Goal: Transaction & Acquisition: Purchase product/service

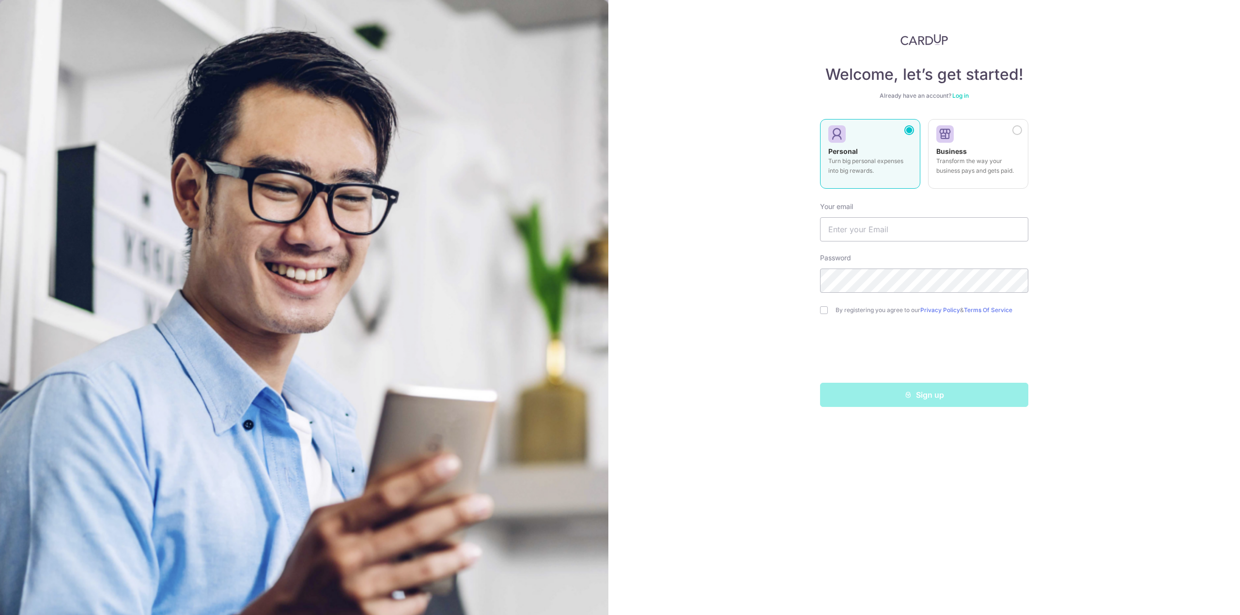
click at [961, 95] on link "Log in" at bounding box center [960, 95] width 16 height 7
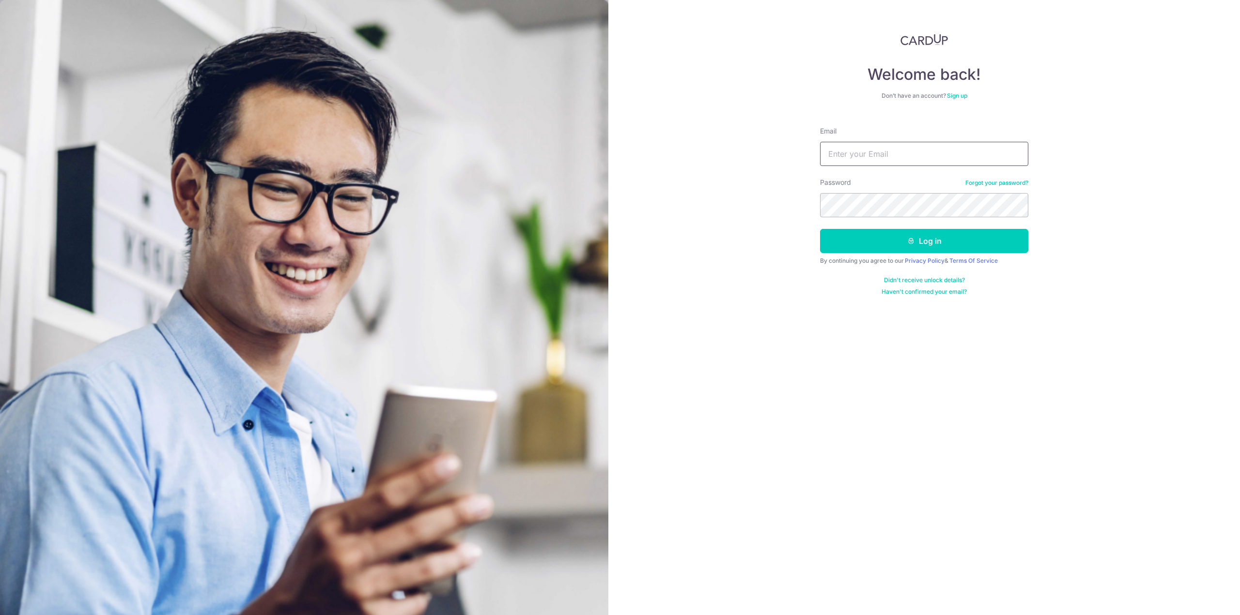
click at [909, 159] on input "Email" at bounding box center [924, 154] width 208 height 24
type input "[EMAIL_ADDRESS][DOMAIN_NAME]"
click at [820, 217] on nordpass-icon at bounding box center [820, 217] width 0 height 0
click at [0, 615] on nordpass-autofill-portal at bounding box center [0, 615] width 0 height 0
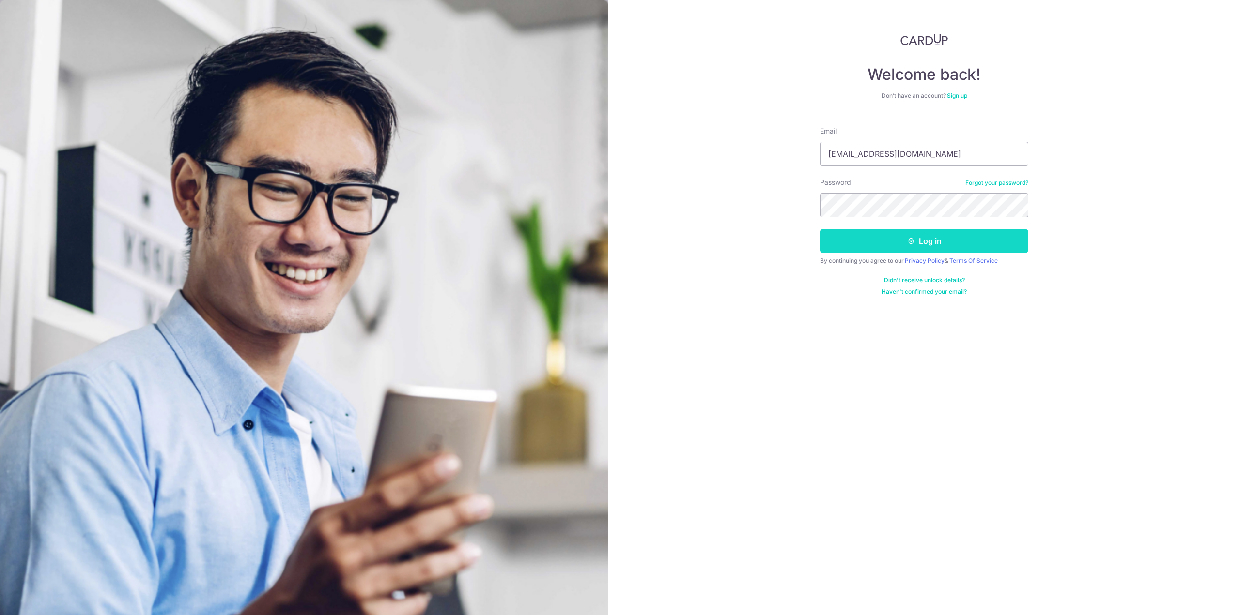
click at [937, 231] on button "Log in" at bounding box center [924, 241] width 208 height 24
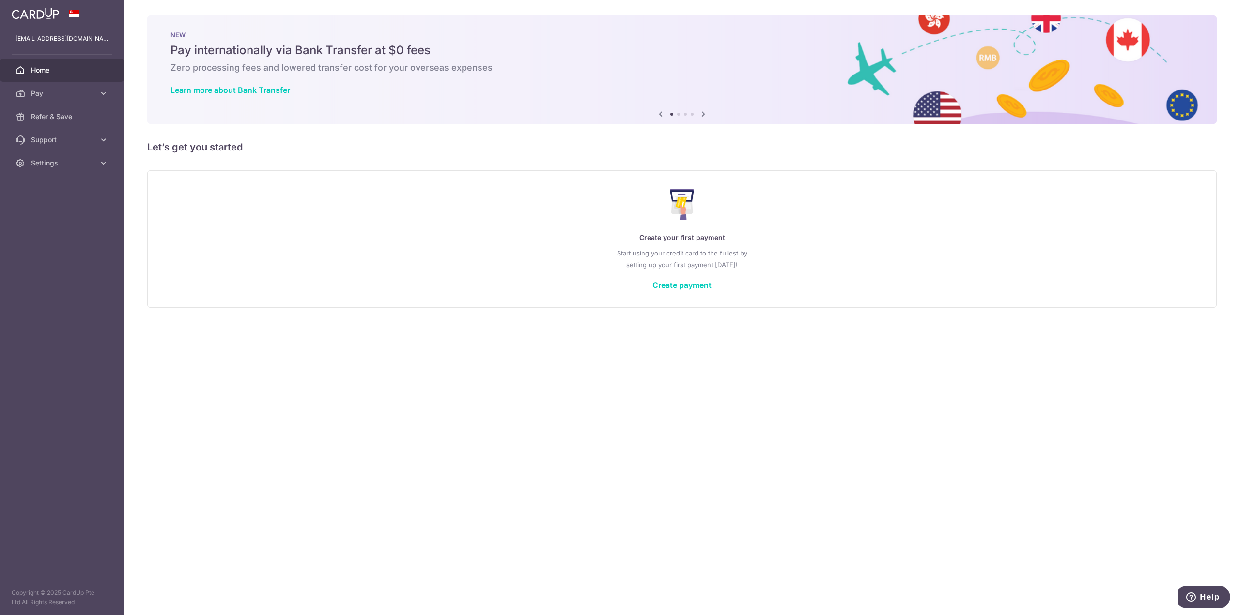
click at [0, 615] on nordpass-portal at bounding box center [0, 615] width 0 height 0
click at [61, 92] on span "Pay" at bounding box center [63, 94] width 64 height 10
click at [60, 116] on span "Payments" at bounding box center [63, 117] width 64 height 10
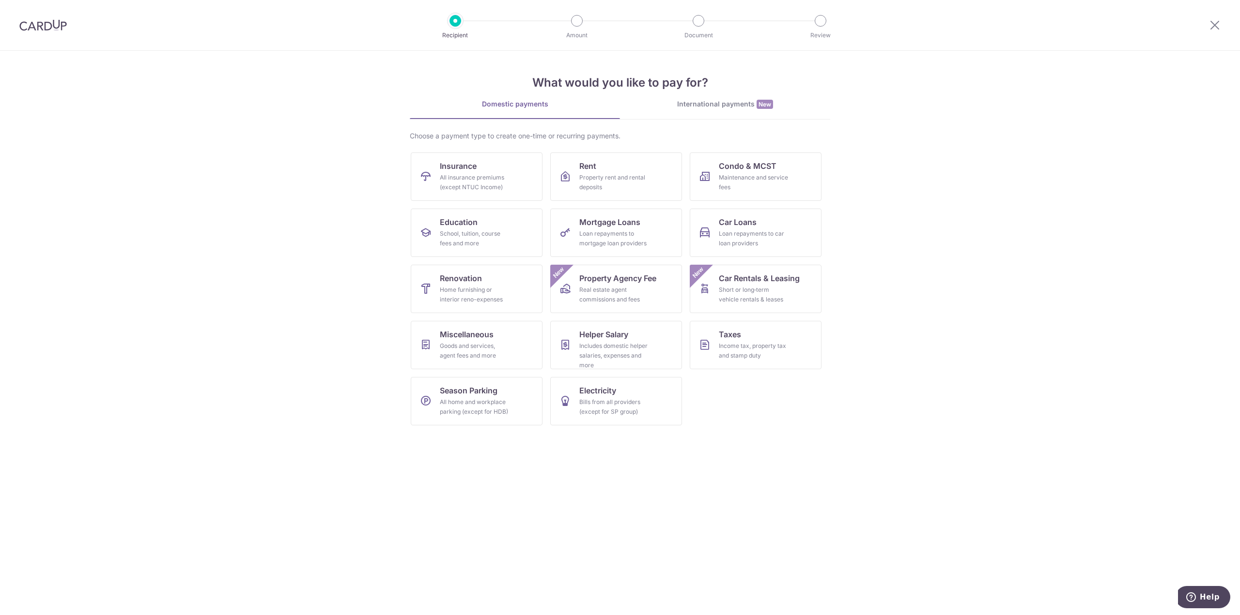
click at [242, 167] on section "What would you like to pay for? Domestic payments International payments New Ch…" at bounding box center [620, 333] width 1240 height 565
click at [917, 167] on section "What would you like to pay for? Domestic payments International payments New Ch…" at bounding box center [620, 333] width 1240 height 565
click at [769, 339] on link "Taxes Income tax, property tax and stamp duty" at bounding box center [756, 345] width 132 height 48
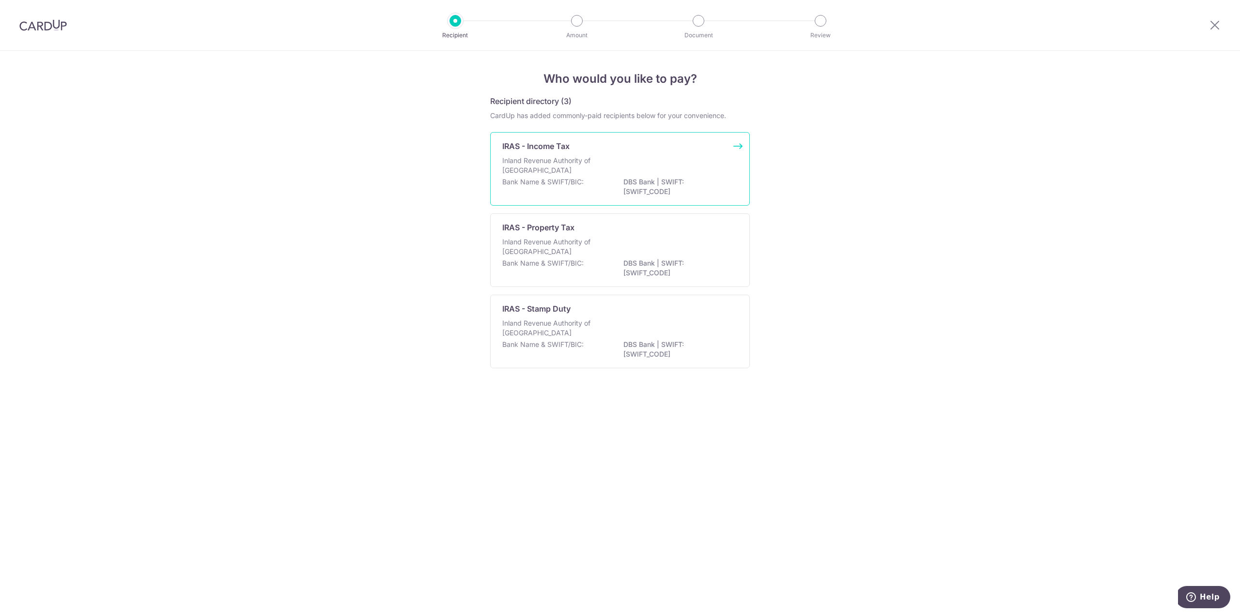
click at [651, 162] on div "Inland Revenue Authority of Singapore" at bounding box center [619, 166] width 235 height 21
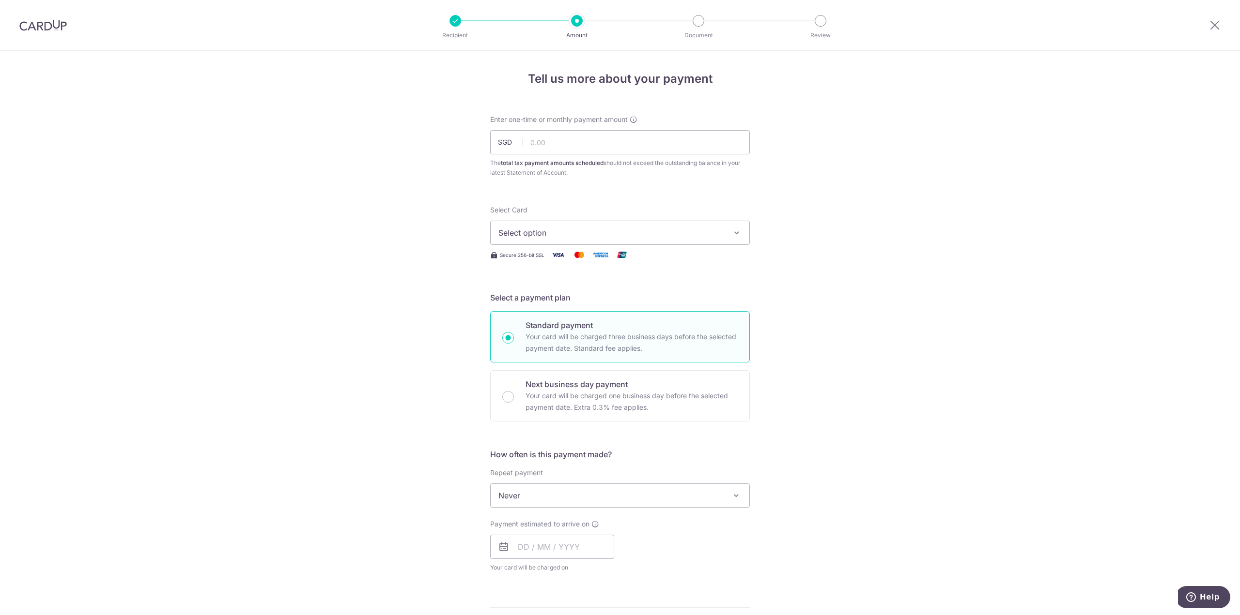
click at [403, 166] on div "Tell us more about your payment Enter one-time or monthly payment amount SGD Th…" at bounding box center [620, 500] width 1240 height 899
drag, startPoint x: 537, startPoint y: 161, endPoint x: 669, endPoint y: 162, distance: 131.7
click at [669, 162] on div "The total tax payment amounts scheduled should not exceed the outstanding balan…" at bounding box center [620, 167] width 260 height 19
drag, startPoint x: 625, startPoint y: 162, endPoint x: 684, endPoint y: 161, distance: 59.1
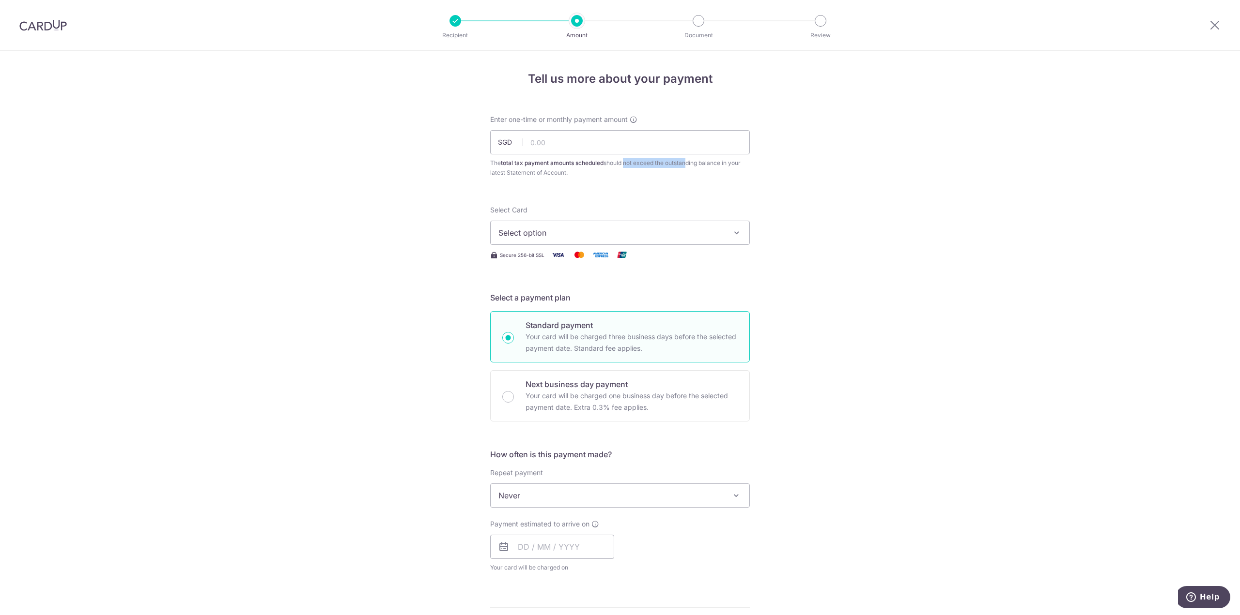
click at [684, 161] on div "The total tax payment amounts scheduled should not exceed the outstanding balan…" at bounding box center [620, 167] width 260 height 19
drag, startPoint x: 549, startPoint y: 164, endPoint x: 585, endPoint y: 163, distance: 35.8
click at [585, 163] on b "total tax payment amounts scheduled" at bounding box center [552, 162] width 103 height 7
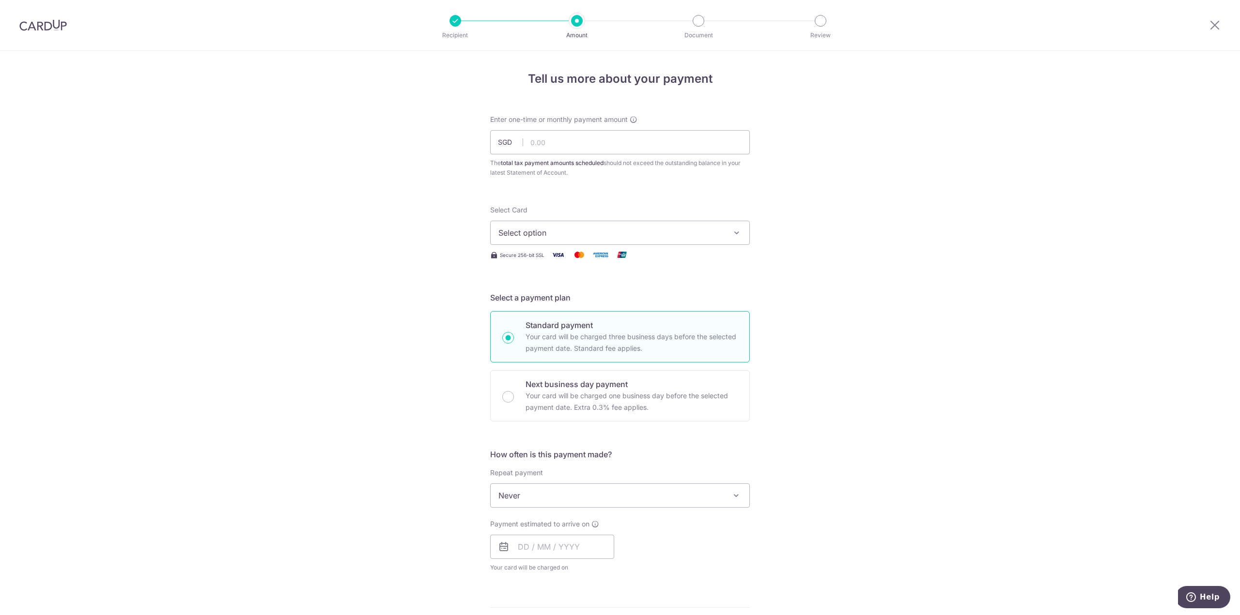
click at [604, 227] on span "Select option" at bounding box center [611, 233] width 226 height 12
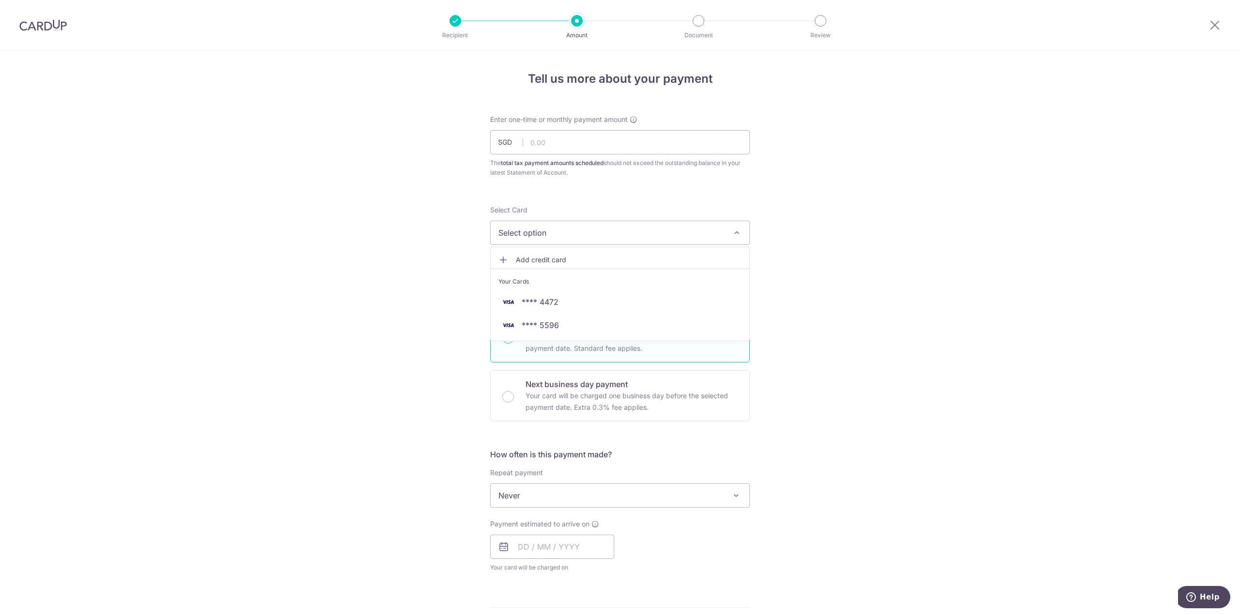
click at [490, 183] on form "Enter one-time or monthly payment amount SGD The total tax payment amounts sche…" at bounding box center [620, 510] width 260 height 790
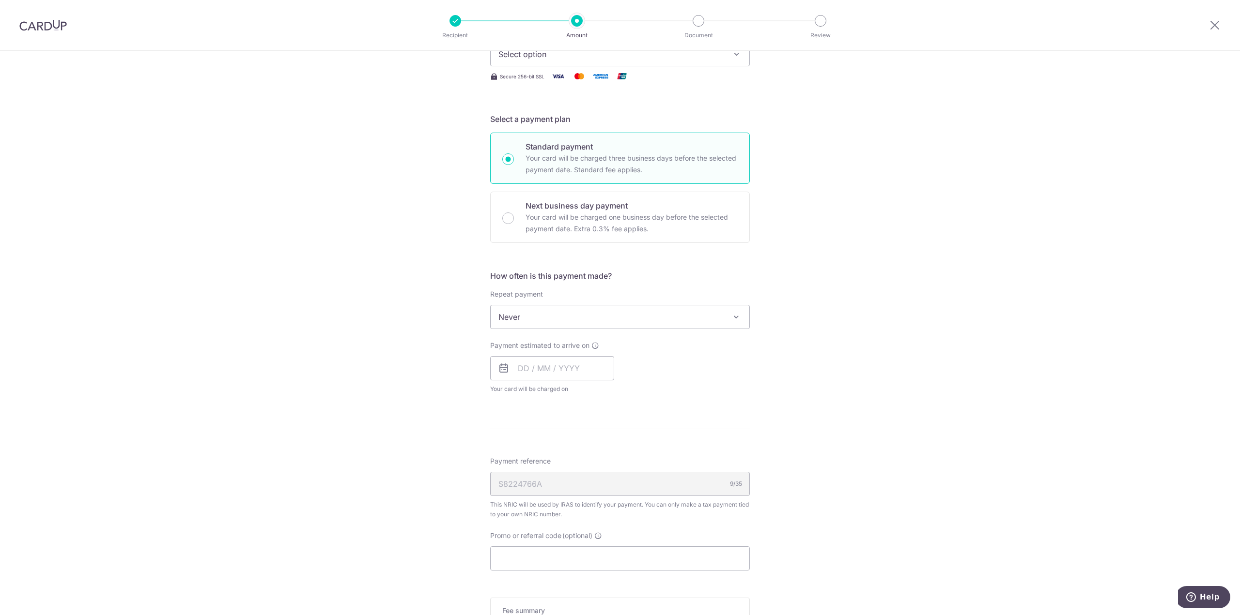
scroll to position [194, 0]
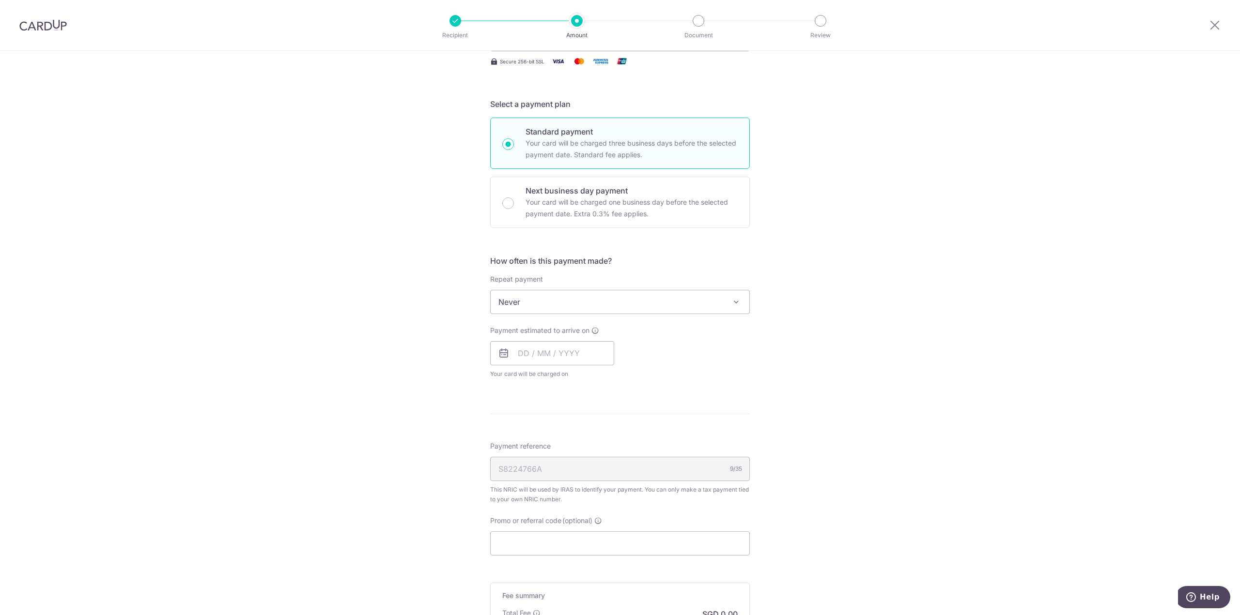
click at [421, 235] on div "Tell us more about your payment Enter one-time or monthly payment amount SGD Th…" at bounding box center [620, 306] width 1240 height 899
click at [585, 306] on span "Never" at bounding box center [620, 302] width 259 height 23
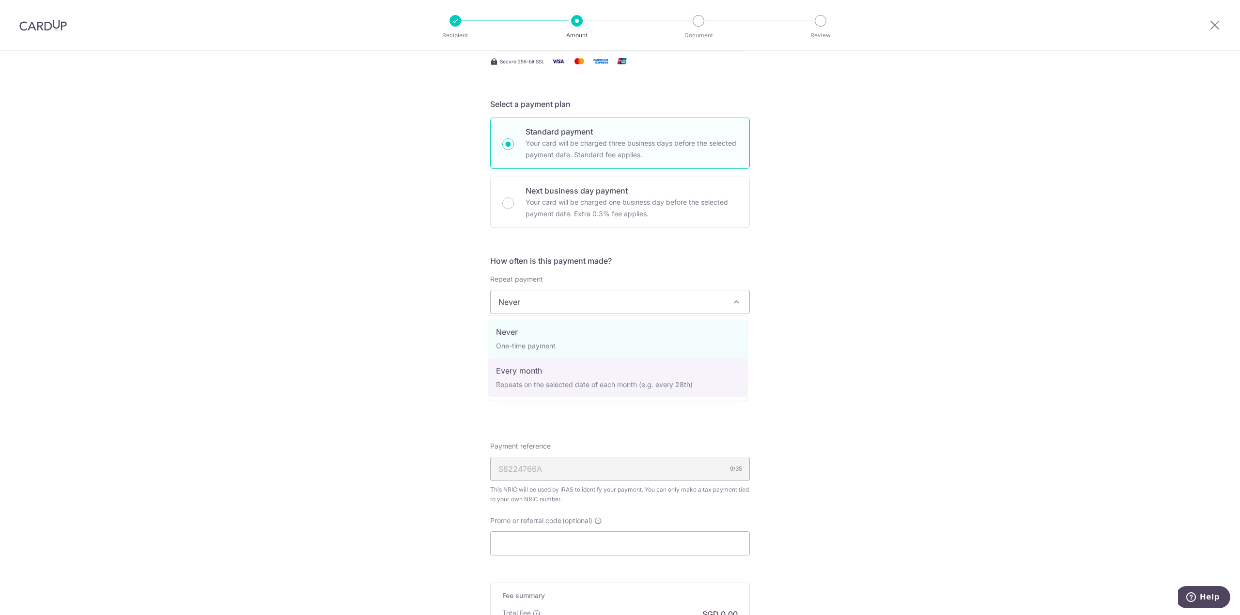
select select "3"
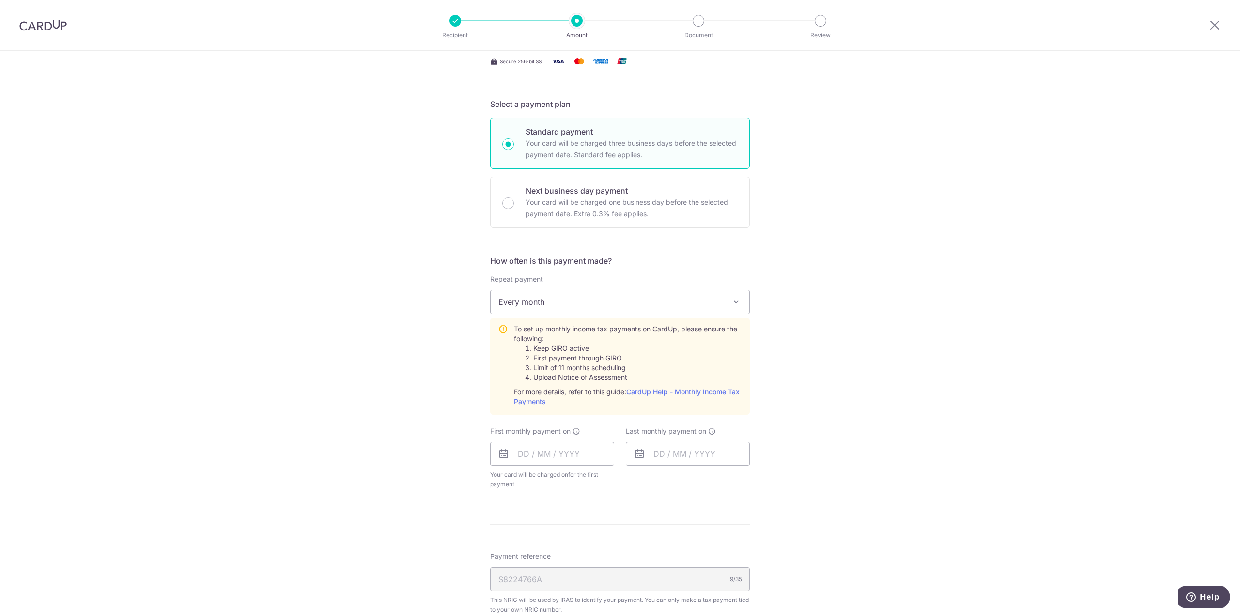
click at [367, 318] on div "Tell us more about your payment Enter one-time or monthly payment amount SGD Th…" at bounding box center [620, 362] width 1240 height 1010
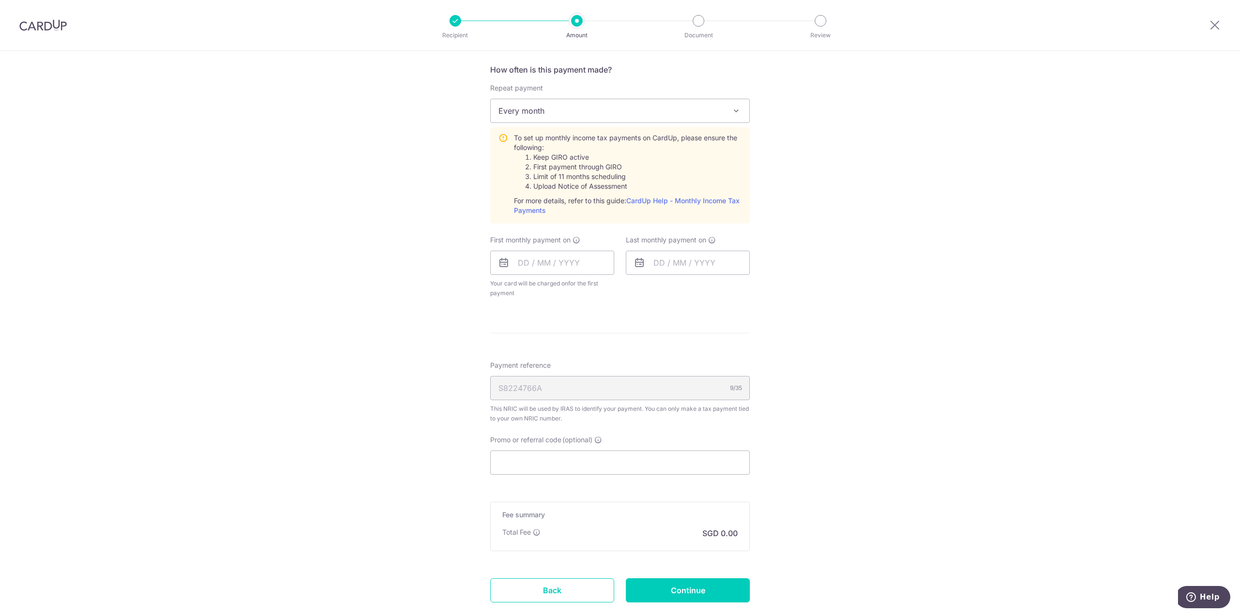
scroll to position [443, 0]
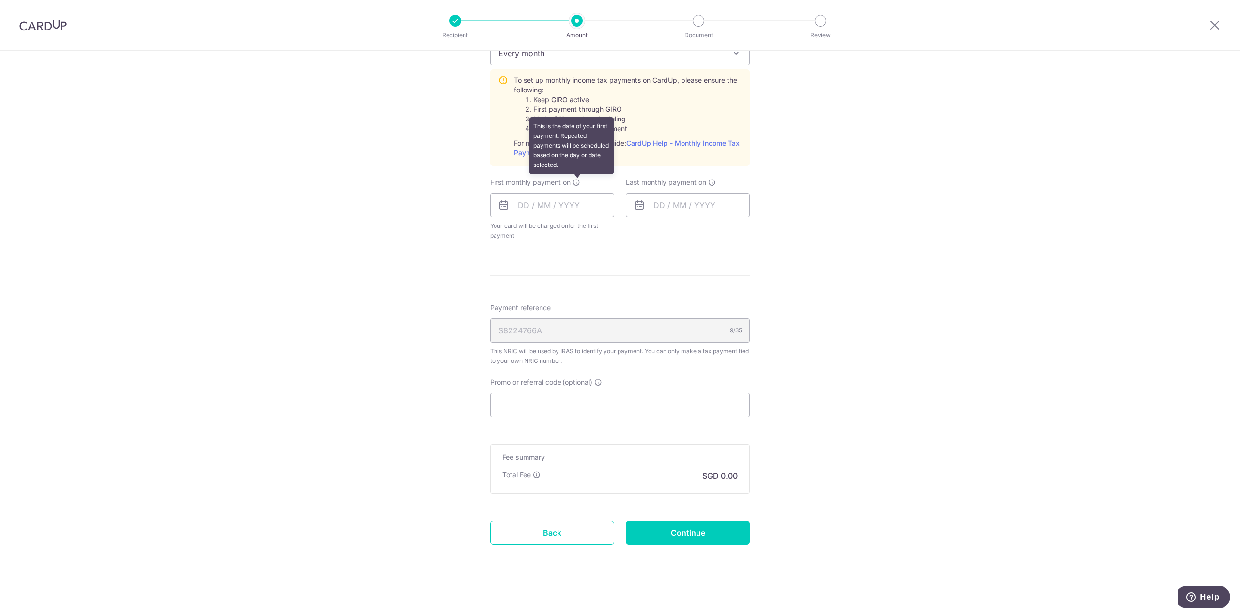
click at [576, 180] on icon at bounding box center [576, 183] width 8 height 8
click at [398, 202] on div "Tell us more about your payment Enter one-time or monthly payment amount SGD Th…" at bounding box center [620, 113] width 1240 height 1010
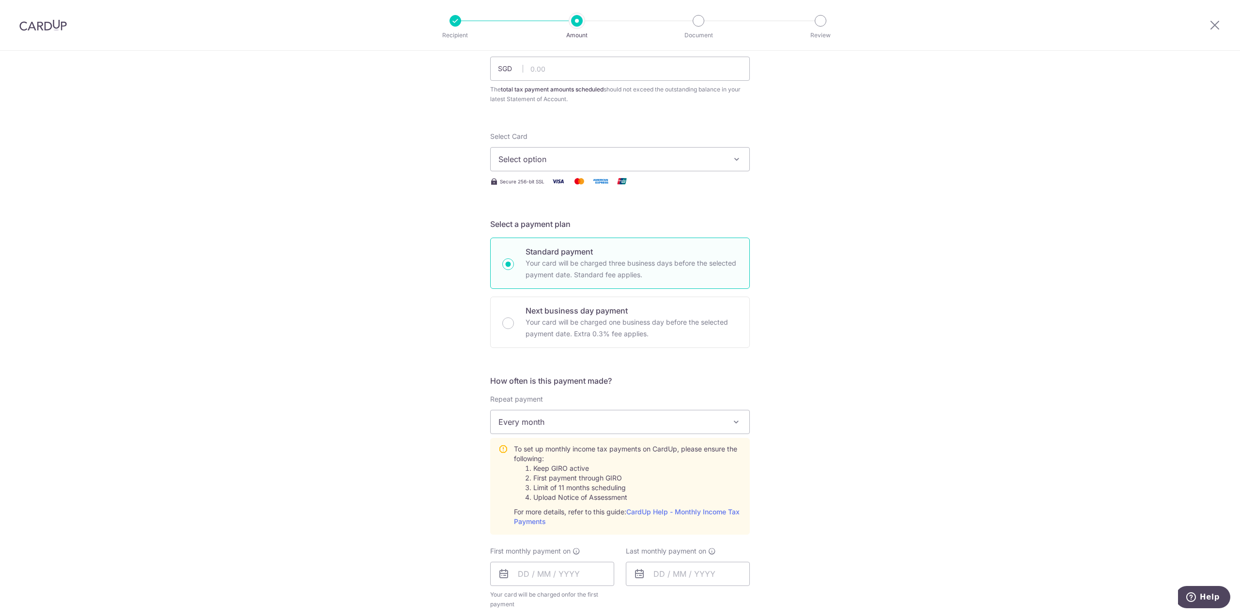
scroll to position [0, 0]
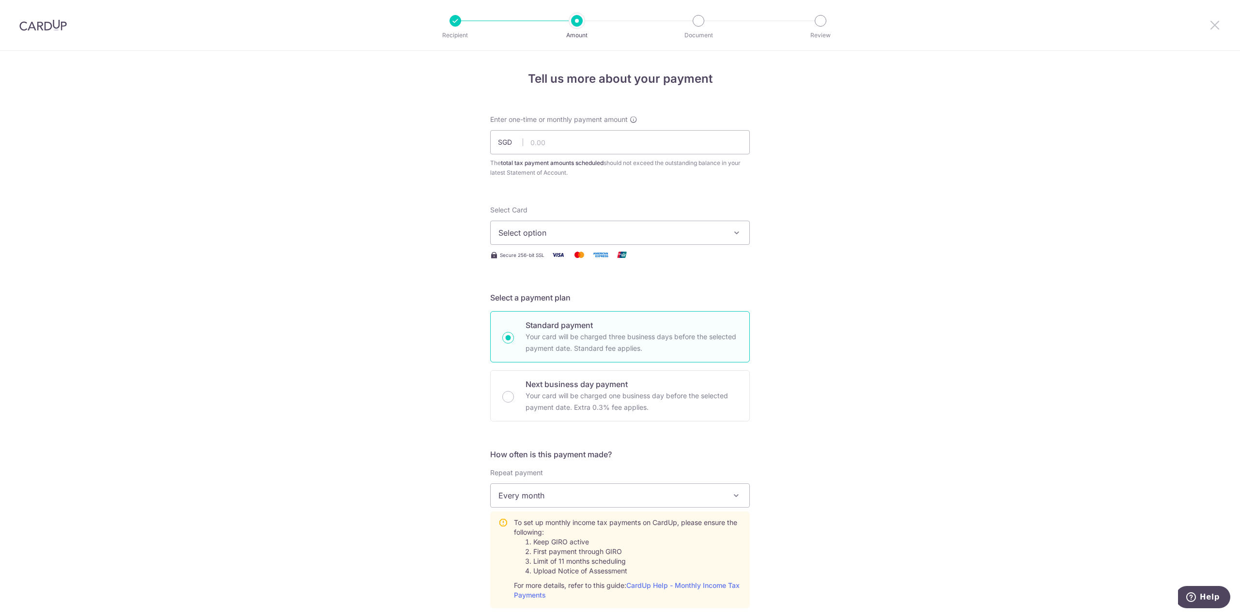
click at [1212, 24] on icon at bounding box center [1215, 25] width 12 height 12
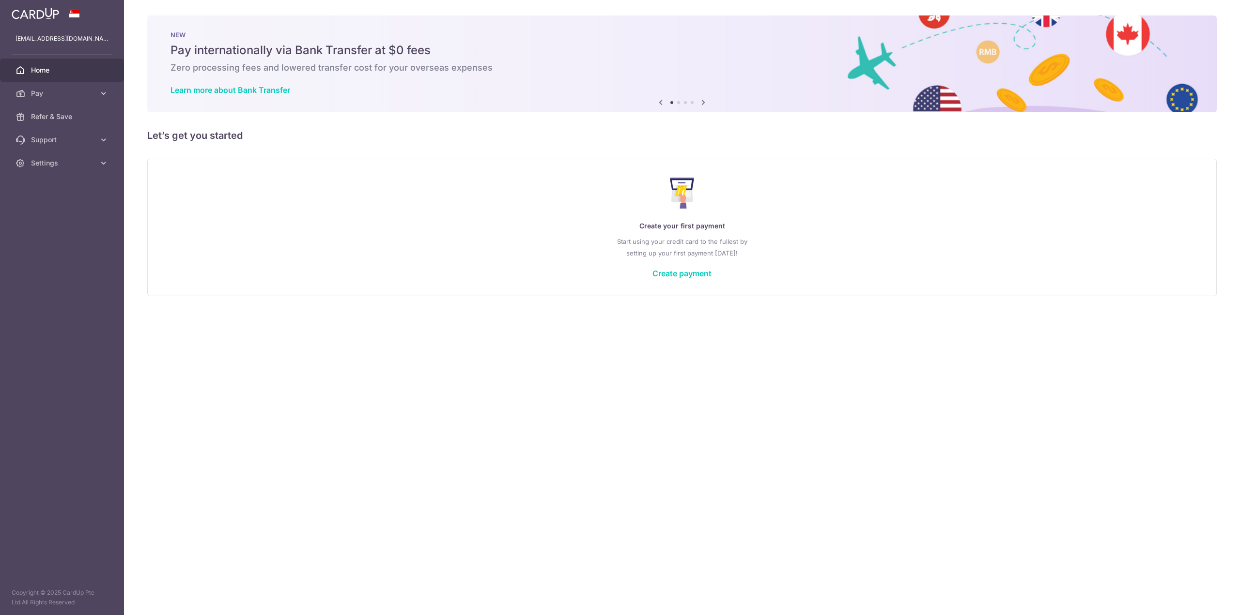
click at [304, 156] on div "× Pause Schedule Pause all future payments in this series Pause just this one p…" at bounding box center [682, 307] width 1116 height 615
click at [678, 272] on link "Create payment" at bounding box center [681, 274] width 59 height 10
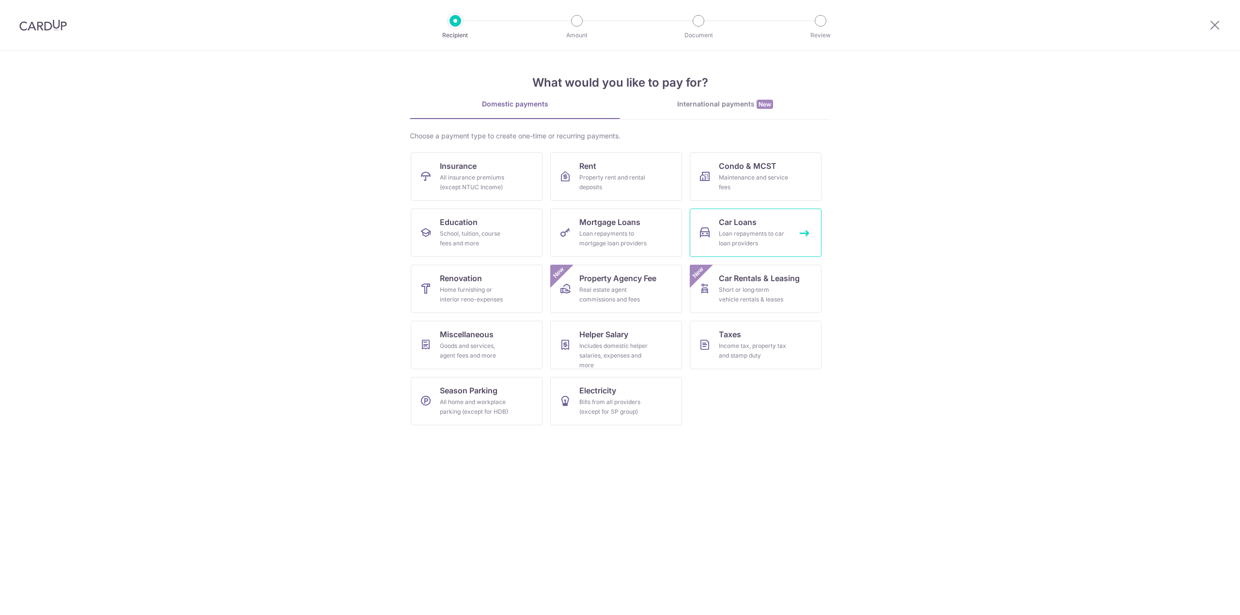
click at [741, 219] on span "Car Loans" at bounding box center [738, 222] width 38 height 12
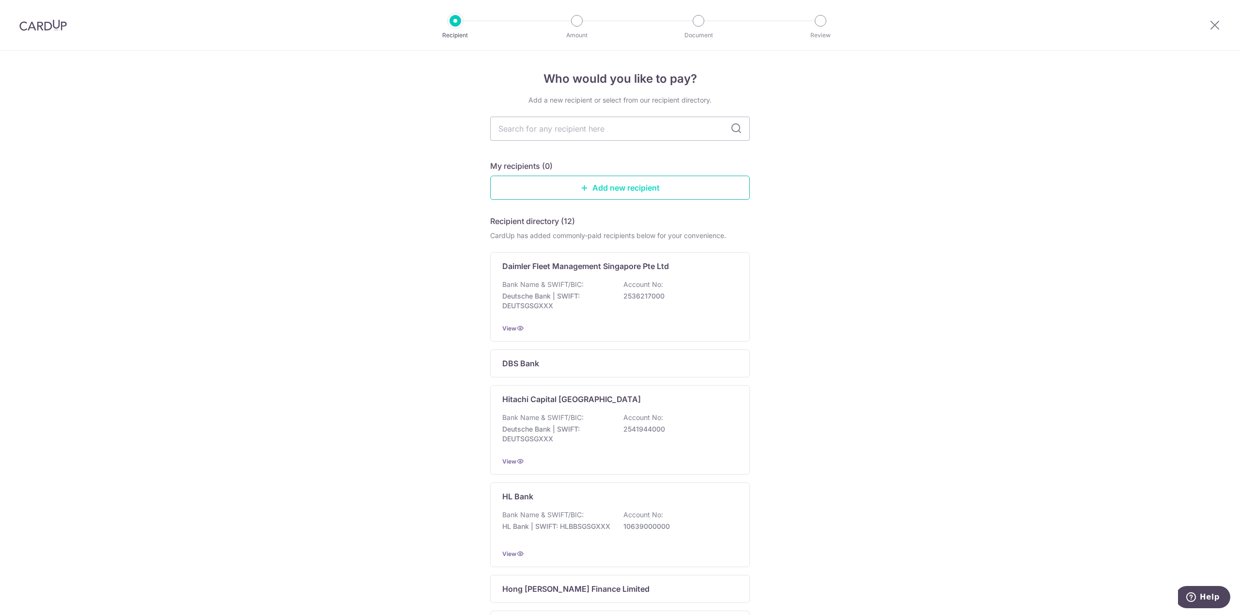
click at [588, 180] on link "Add new recipient" at bounding box center [620, 188] width 260 height 24
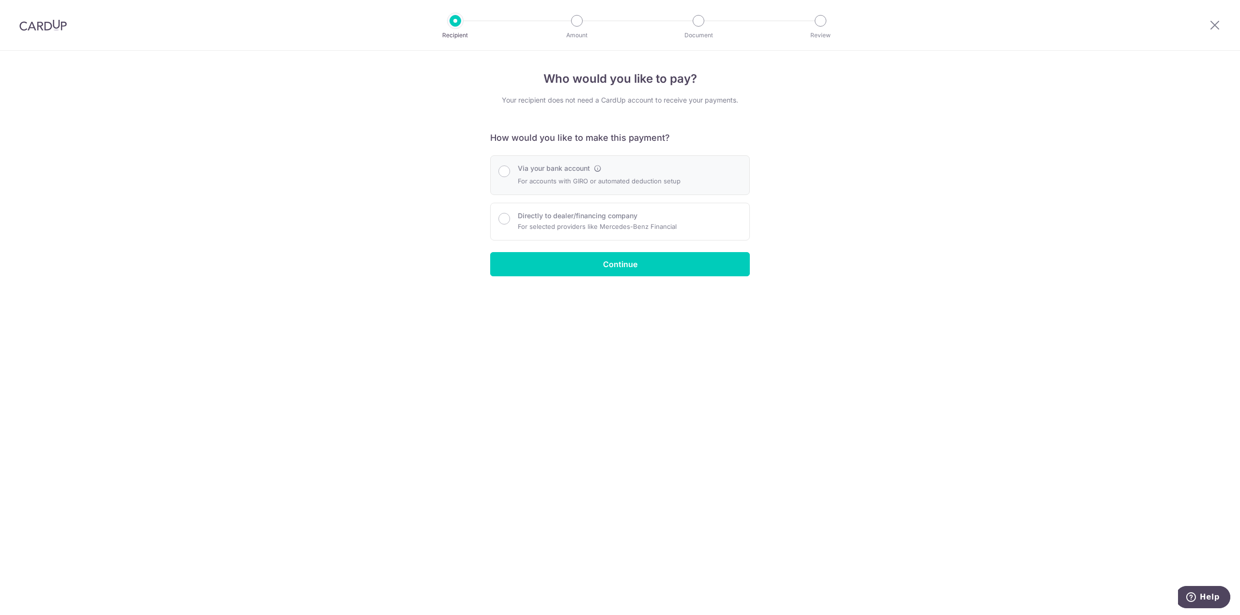
click at [563, 172] on label "Via your bank account" at bounding box center [554, 169] width 72 height 10
click at [510, 172] on input "Via your bank account" at bounding box center [504, 172] width 12 height 12
radio input "true"
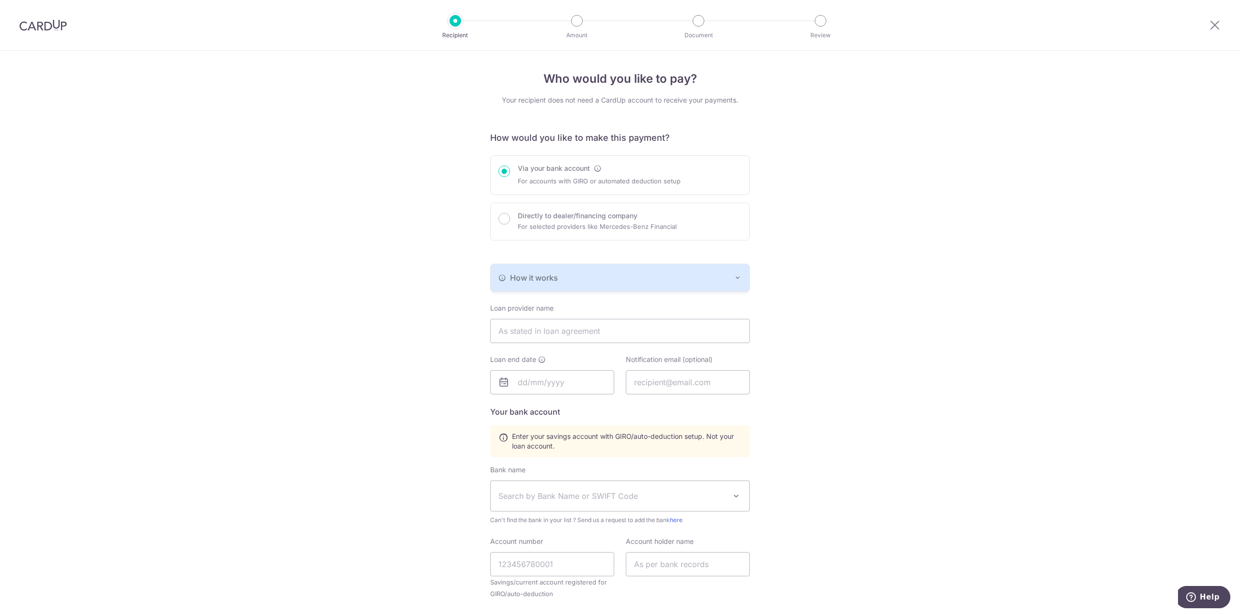
click at [598, 280] on div "How it works" at bounding box center [619, 278] width 243 height 12
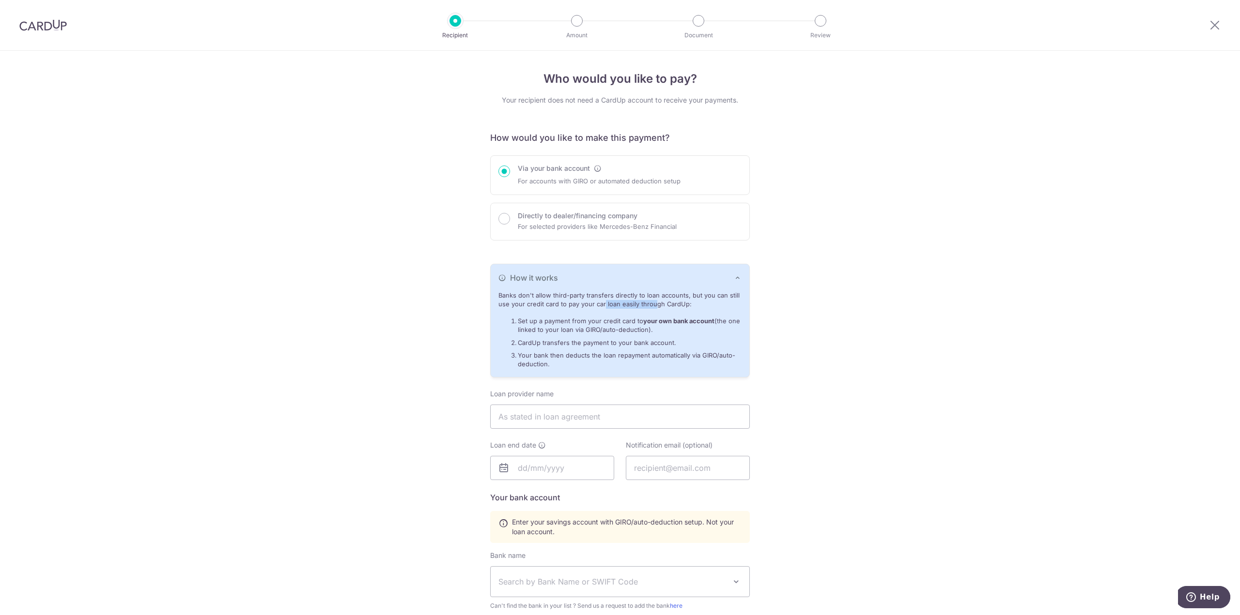
drag, startPoint x: 568, startPoint y: 304, endPoint x: 620, endPoint y: 303, distance: 52.8
click at [620, 303] on p "Banks don't allow third-party transfers directly to loan accounts, but you can …" at bounding box center [619, 300] width 243 height 18
drag, startPoint x: 587, startPoint y: 322, endPoint x: 626, endPoint y: 321, distance: 38.7
click at [626, 321] on li "Set up a payment from your credit card to your own bank account (the one linked…" at bounding box center [630, 326] width 224 height 18
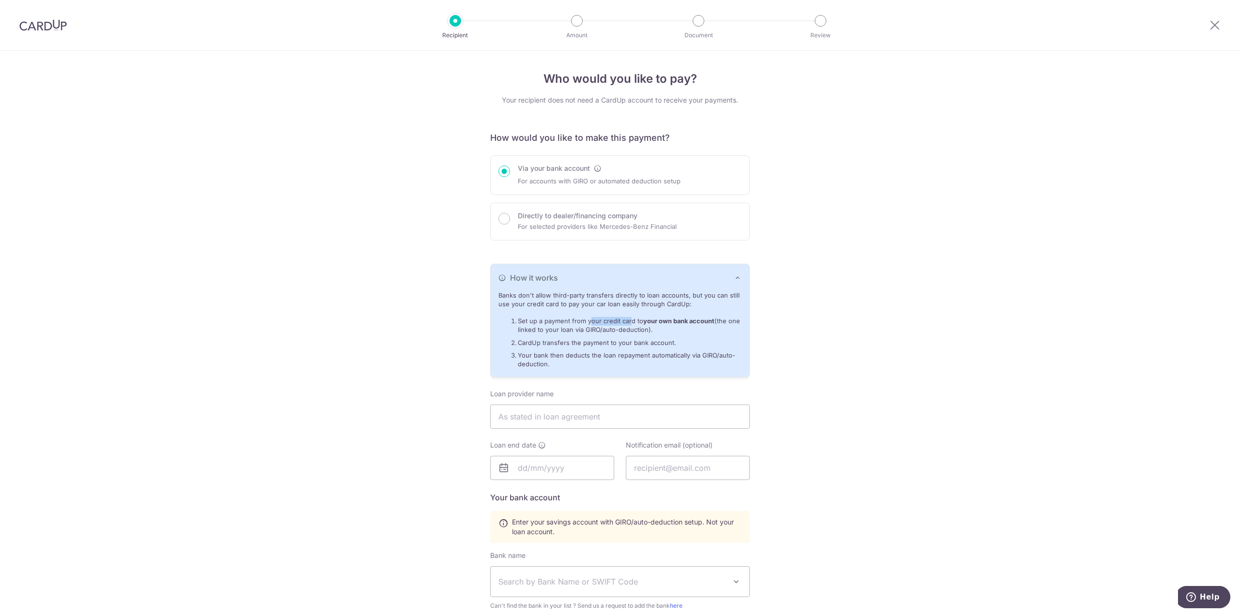
click at [626, 321] on li "Set up a payment from your credit card to your own bank account (the one linked…" at bounding box center [630, 326] width 224 height 18
click at [537, 336] on ol "Set up a payment from your credit card to your own bank account (the one linked…" at bounding box center [619, 343] width 243 height 52
drag, startPoint x: 559, startPoint y: 339, endPoint x: 641, endPoint y: 343, distance: 81.9
click at [641, 343] on li "CardUp transfers the payment to your bank account." at bounding box center [630, 343] width 224 height 9
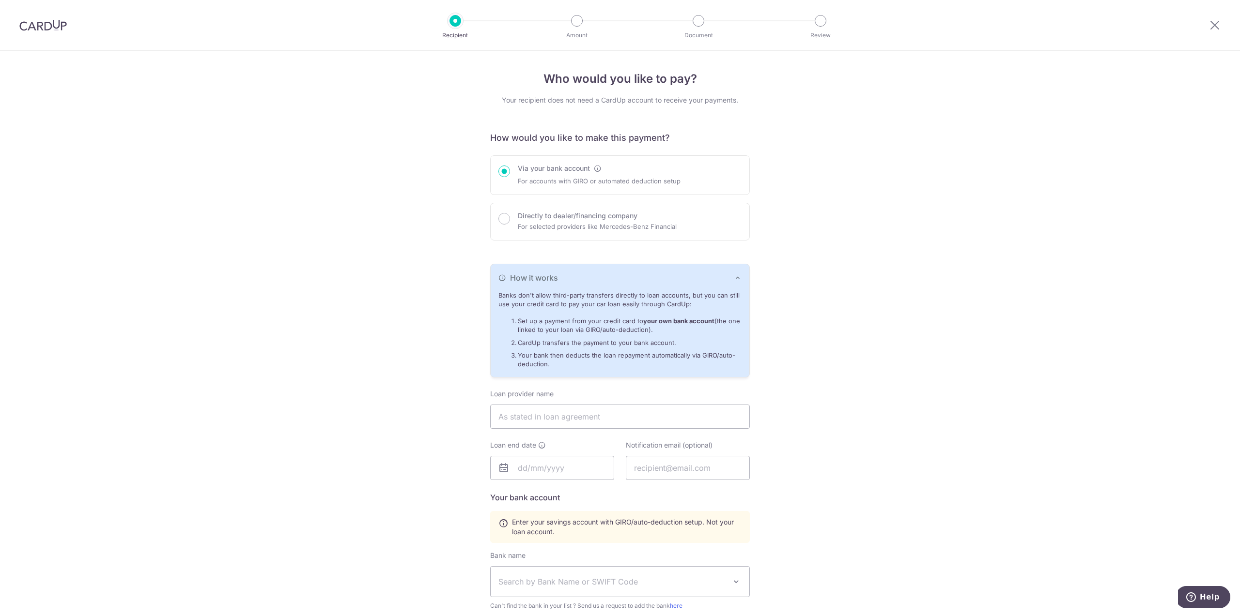
click at [587, 346] on li "CardUp transfers the payment to your bank account." at bounding box center [630, 343] width 224 height 9
click at [557, 356] on li "Your bank then deducts the loan repayment automatically via GIRO/auto-deduction." at bounding box center [630, 361] width 224 height 18
click at [420, 356] on div "Who would you like to pay? Your recipient does not need a CardUp account to rec…" at bounding box center [620, 431] width 1240 height 760
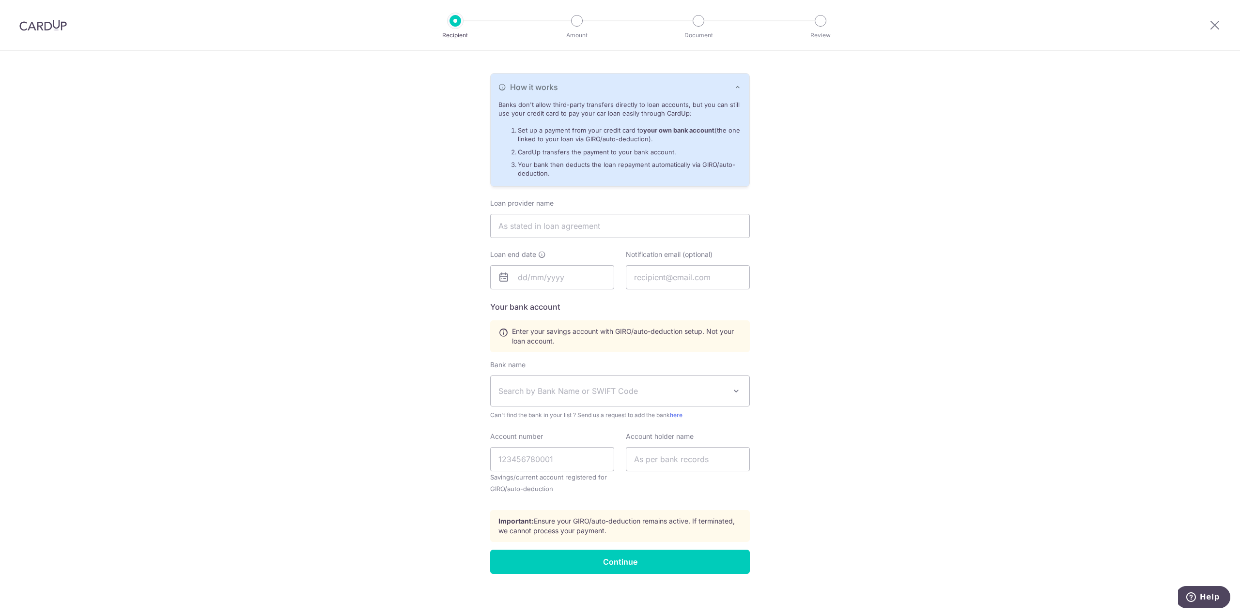
scroll to position [193, 0]
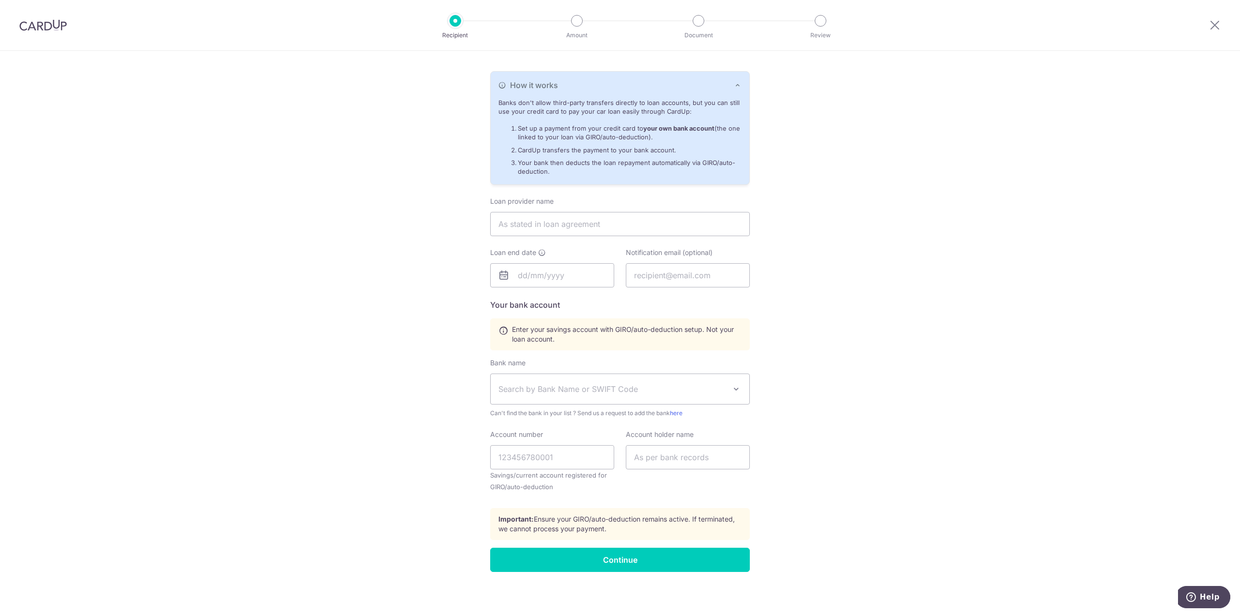
click at [420, 304] on div "Who would you like to pay? Your recipient does not need a CardUp account to rec…" at bounding box center [620, 238] width 1240 height 760
click at [698, 385] on span "Search by Bank Name or SWIFT Code" at bounding box center [612, 390] width 228 height 12
type input "ocbc"
select select "12"
click at [445, 342] on div "Who would you like to pay? Your recipient does not need a CardUp account to rec…" at bounding box center [620, 238] width 1240 height 760
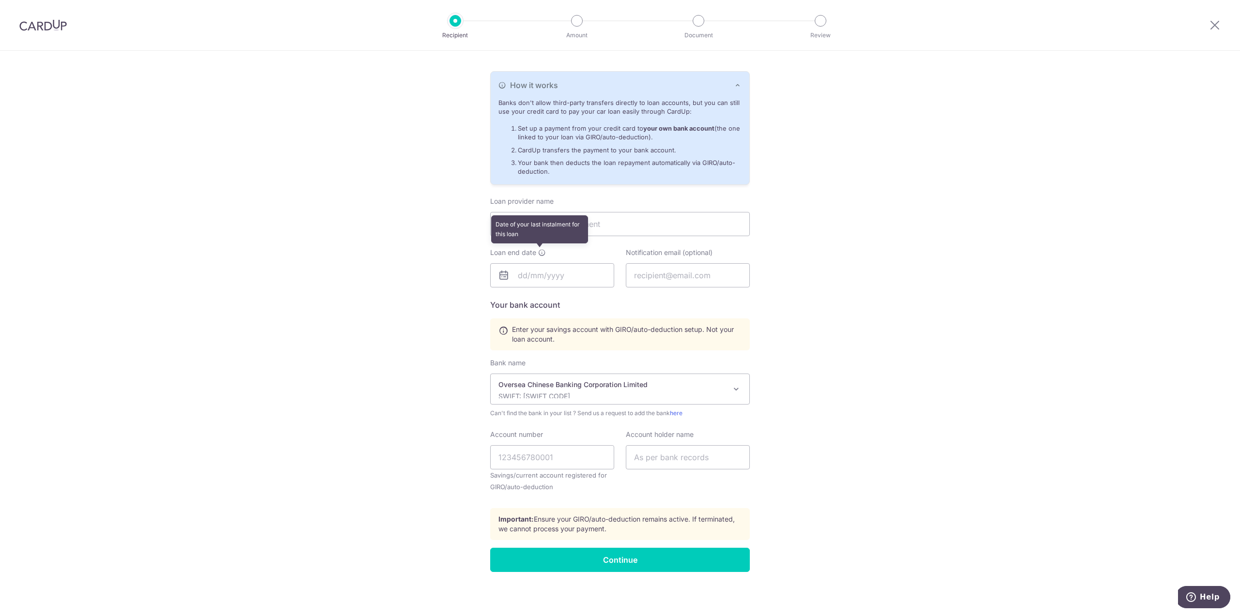
click at [538, 252] on icon at bounding box center [542, 253] width 8 height 8
click at [556, 219] on input "text" at bounding box center [620, 224] width 260 height 24
click at [566, 460] on input "Account number" at bounding box center [552, 457] width 124 height 24
click at [560, 450] on input "Account number" at bounding box center [552, 457] width 124 height 24
click at [660, 456] on input "text" at bounding box center [688, 457] width 124 height 24
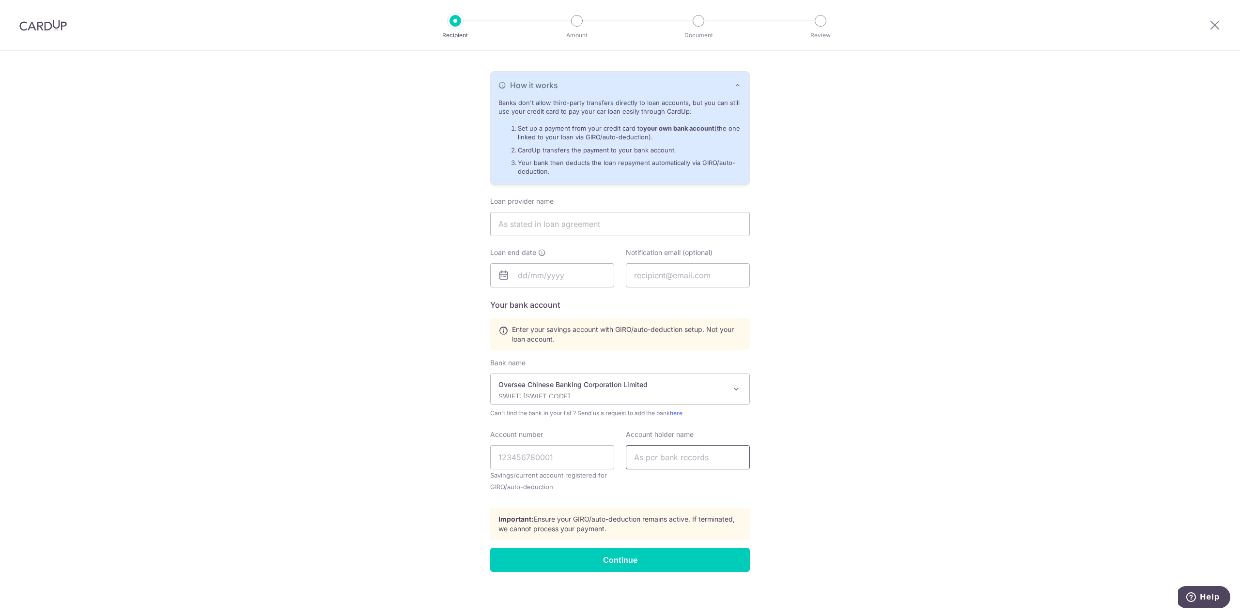
type input "Xie Zijian"
type input "[EMAIL_ADDRESS][DOMAIN_NAME]"
click at [849, 333] on div "Who would you like to pay? Your recipient does not need a CardUp account to rec…" at bounding box center [620, 238] width 1240 height 760
click at [332, 279] on div "Who would you like to pay? Your recipient does not need a CardUp account to rec…" at bounding box center [620, 238] width 1240 height 760
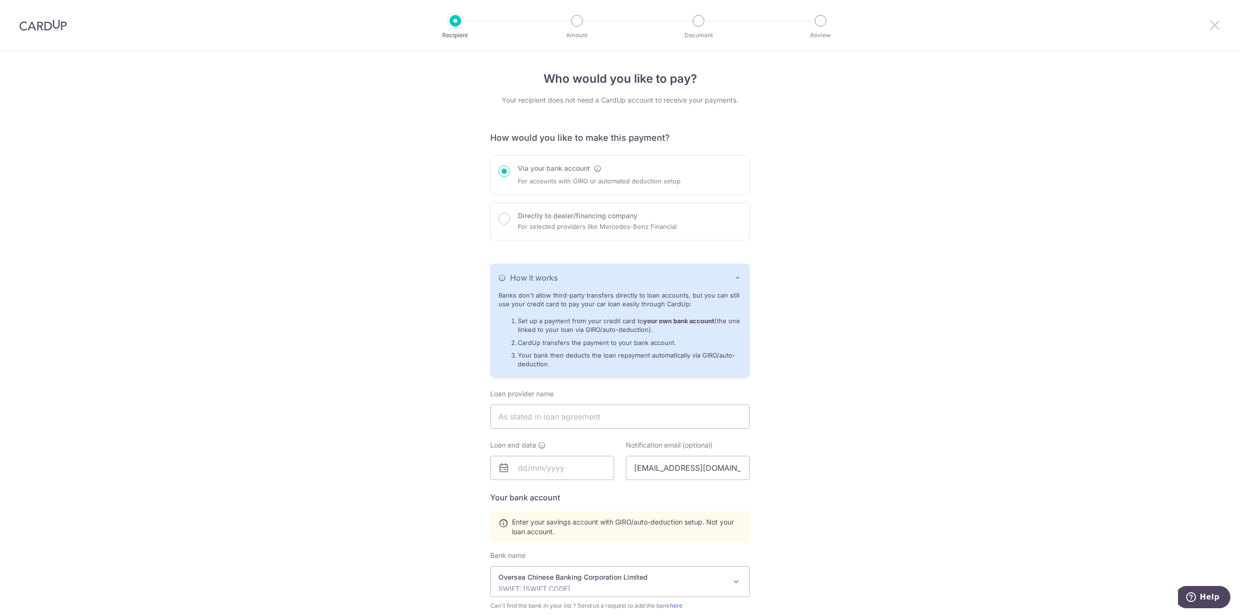
drag, startPoint x: 1210, startPoint y: 19, endPoint x: 667, endPoint y: 41, distance: 543.3
click at [1210, 19] on icon at bounding box center [1215, 25] width 12 height 12
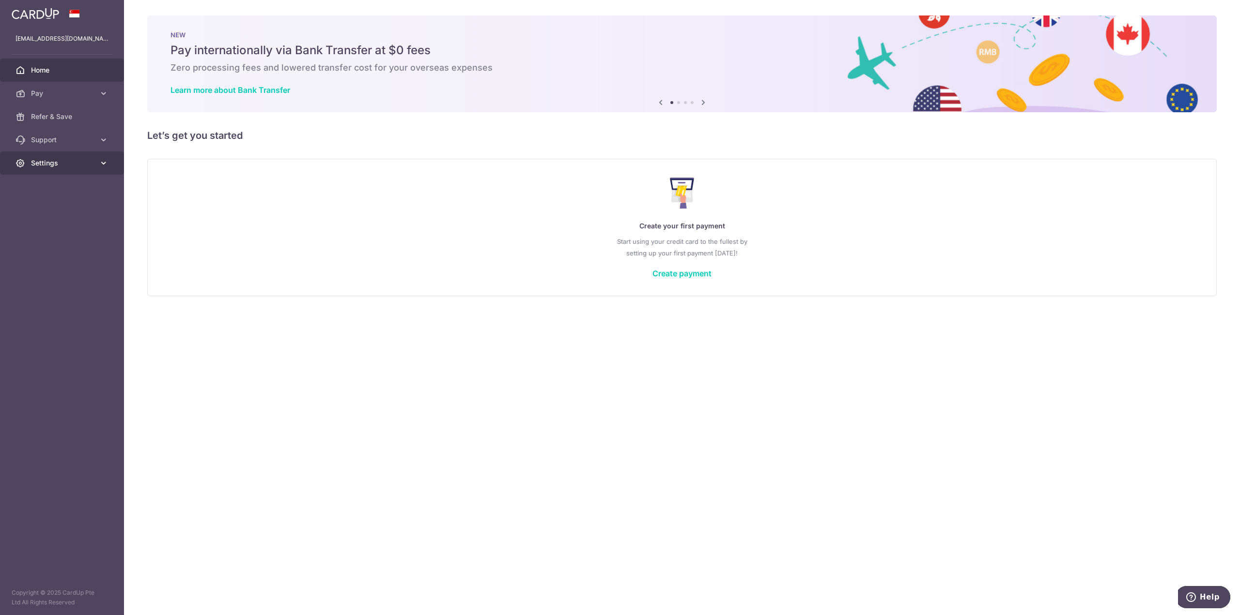
click at [94, 165] on span "Settings" at bounding box center [63, 163] width 64 height 10
click at [92, 138] on span "Support" at bounding box center [63, 140] width 64 height 10
click at [82, 118] on span "Refer & Save" at bounding box center [63, 117] width 64 height 10
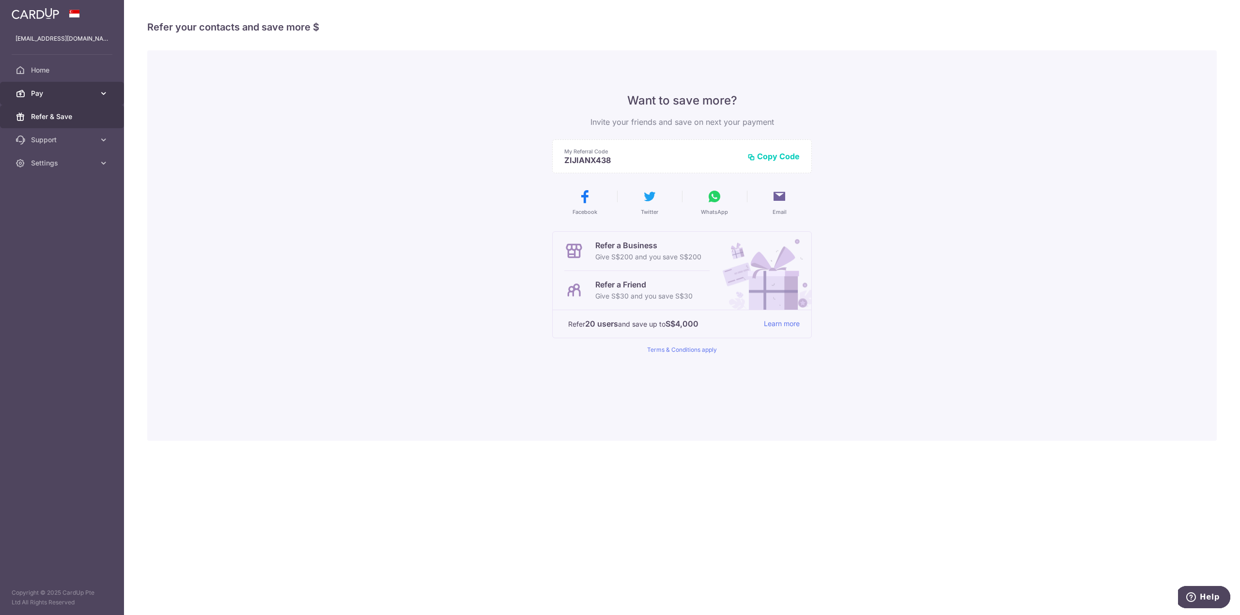
click at [85, 93] on span "Pay" at bounding box center [63, 94] width 64 height 10
click at [84, 72] on span "Home" at bounding box center [63, 70] width 64 height 10
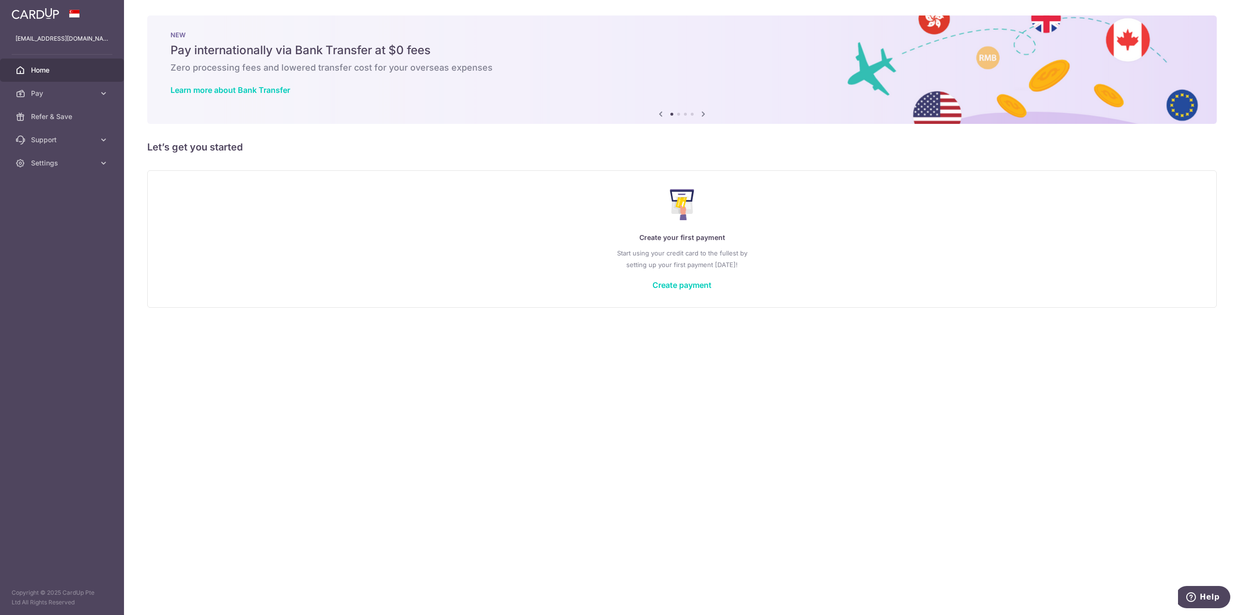
click at [37, 16] on img at bounding box center [35, 14] width 47 height 12
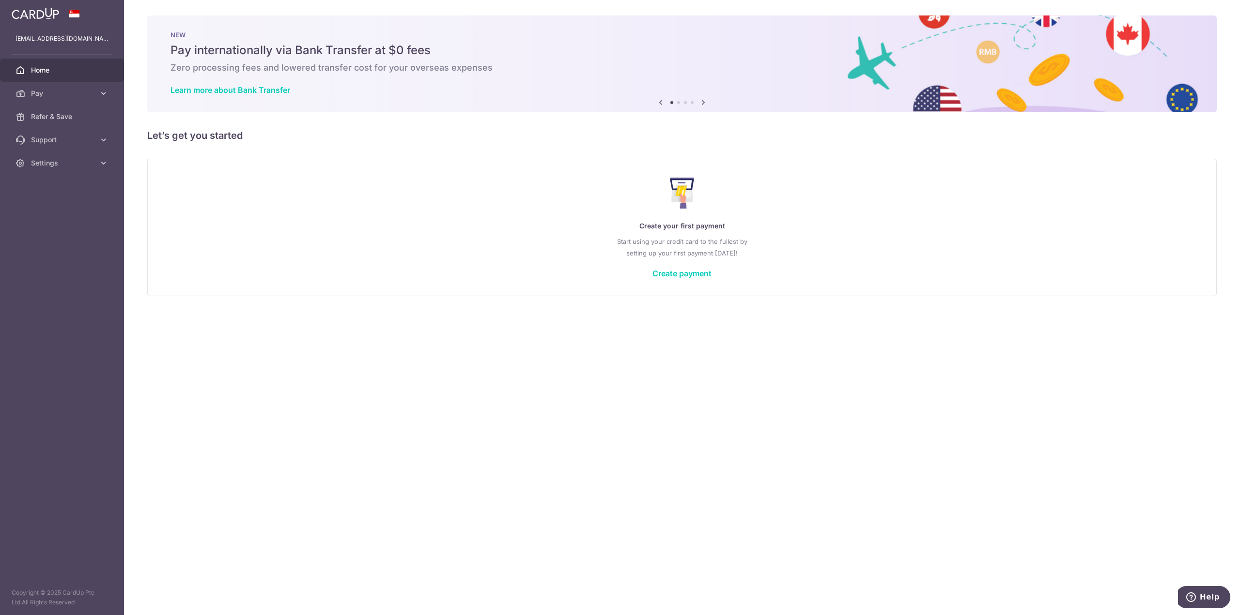
click at [37, 13] on img at bounding box center [35, 14] width 47 height 12
click at [68, 162] on span "Settings" at bounding box center [63, 163] width 64 height 10
click at [48, 183] on span "Account" at bounding box center [63, 187] width 64 height 10
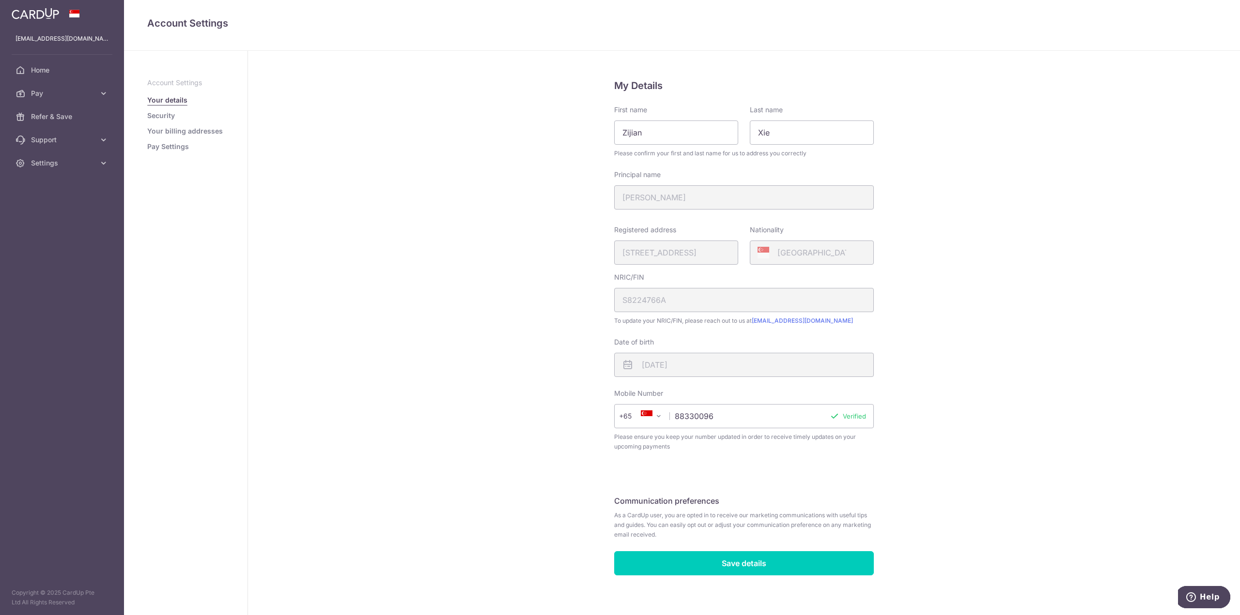
click at [675, 255] on div "Registered address [STREET_ADDRESS]" at bounding box center [676, 245] width 124 height 40
click at [458, 218] on div "My Details First name [PERSON_NAME] Last name [PERSON_NAME] Please confirm your…" at bounding box center [744, 336] width 992 height 570
click at [65, 163] on span "Settings" at bounding box center [63, 163] width 64 height 10
click at [69, 140] on span "Support" at bounding box center [63, 140] width 64 height 10
click at [51, 160] on span "FAQ" at bounding box center [63, 163] width 64 height 10
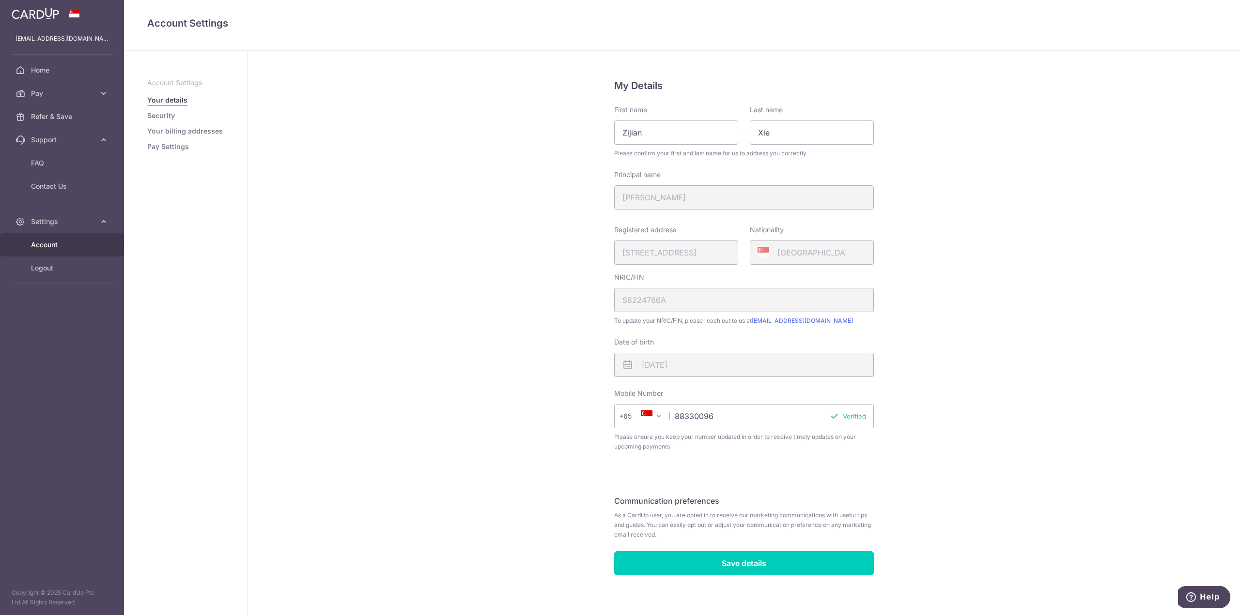
click at [525, 153] on div "My Details First name [PERSON_NAME] Last name [PERSON_NAME] Please confirm your…" at bounding box center [744, 336] width 992 height 570
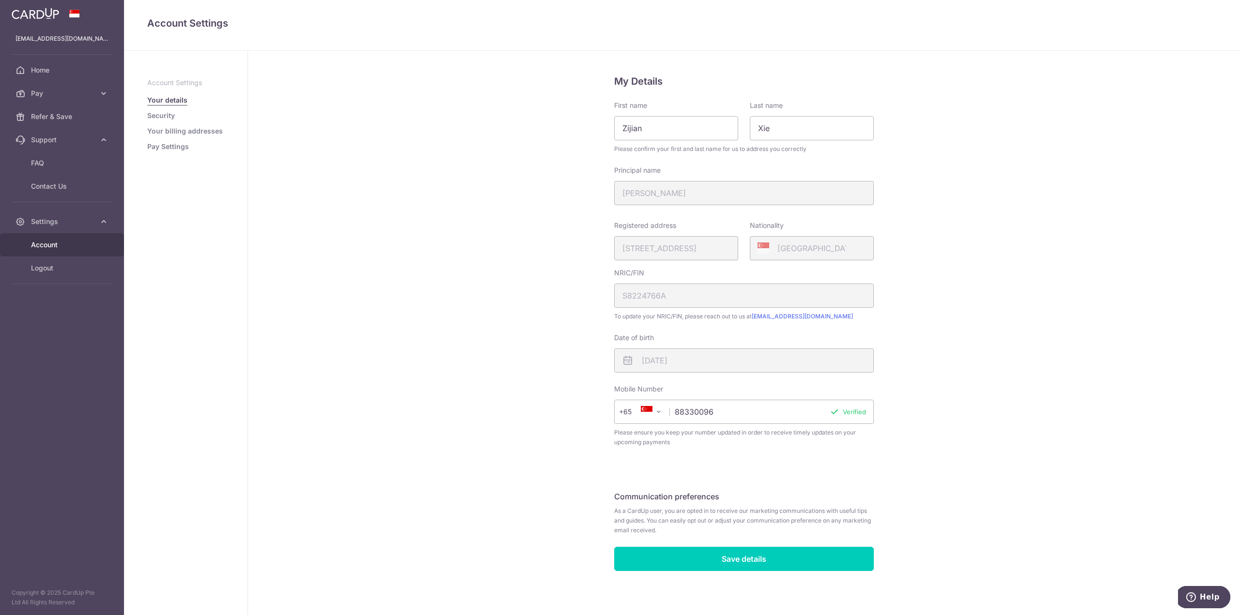
scroll to position [5, 0]
click at [75, 94] on span "Pay" at bounding box center [63, 94] width 64 height 10
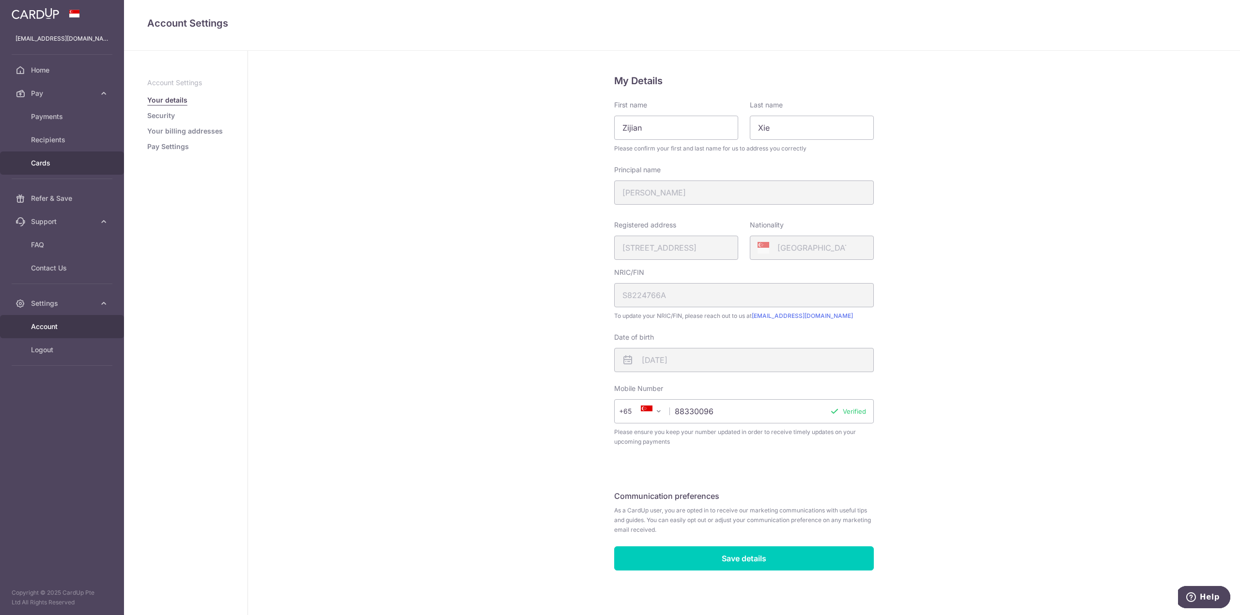
click at [47, 164] on span "Cards" at bounding box center [63, 163] width 64 height 10
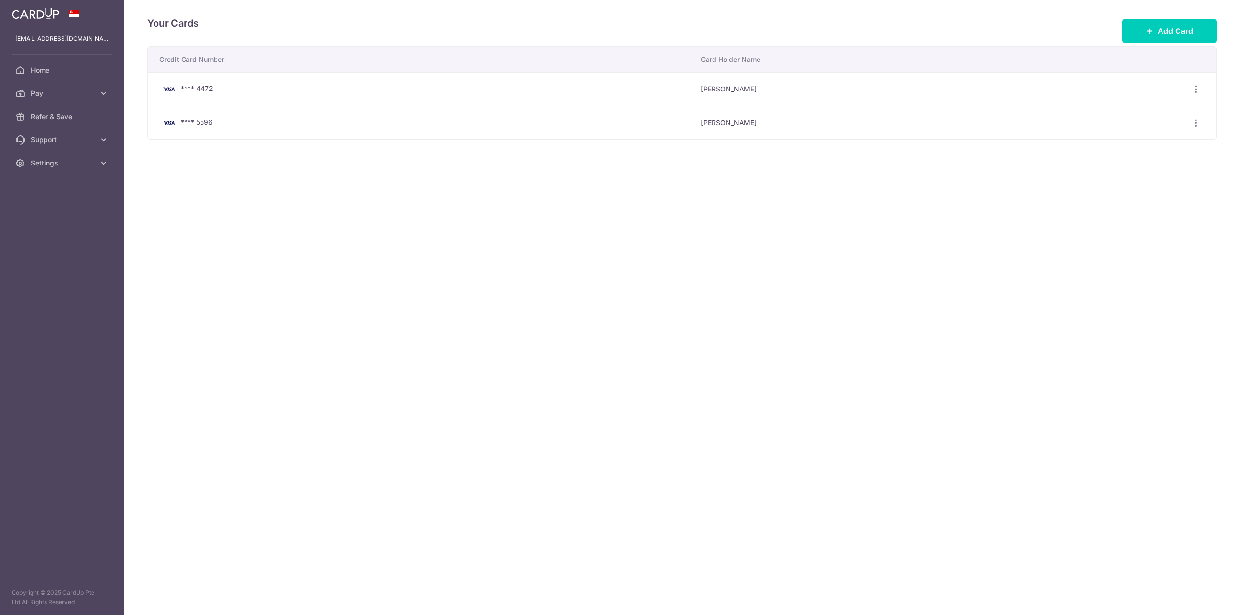
click at [247, 176] on div "Your Cards Add Card Credit Card Number Card Holder Name **** 4472 [PERSON_NAME]…" at bounding box center [682, 307] width 1116 height 615
